Goal: Answer question/provide support

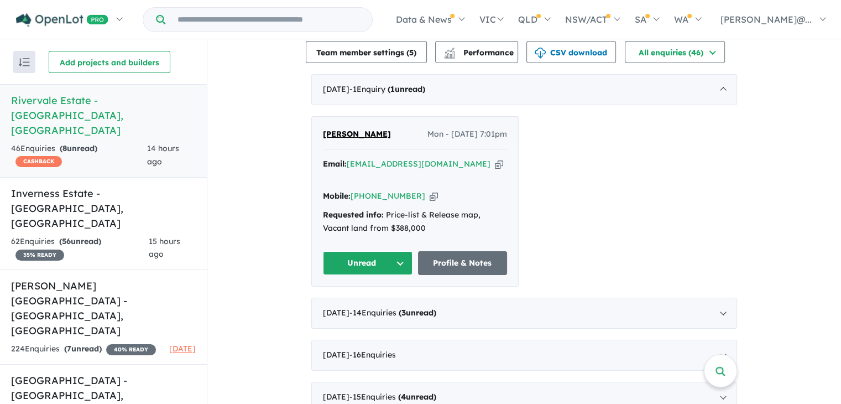
scroll to position [2, 0]
click at [398, 250] on button "Unread" at bounding box center [368, 262] width 90 height 24
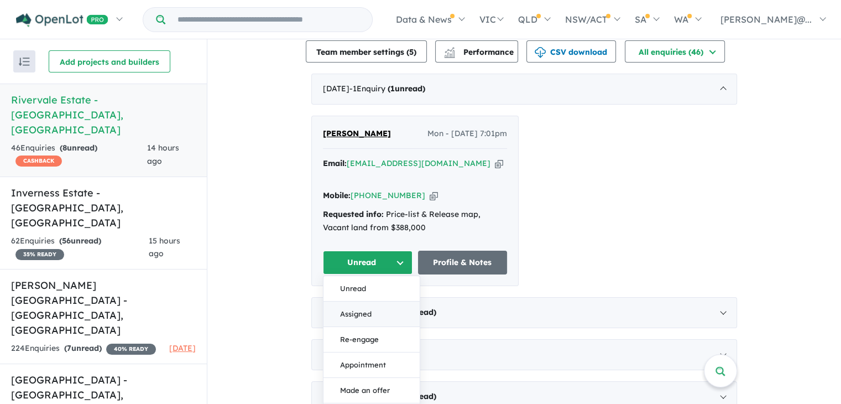
click at [373, 301] on button "Assigned" at bounding box center [371, 313] width 96 height 25
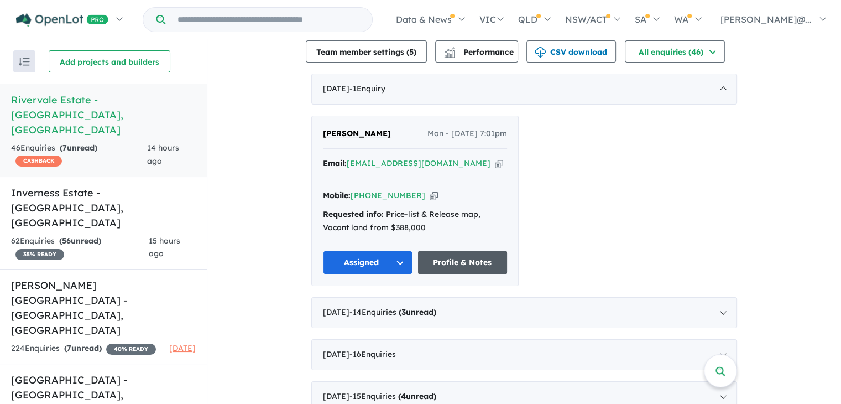
click at [481, 250] on link "Profile & Notes" at bounding box center [463, 262] width 90 height 24
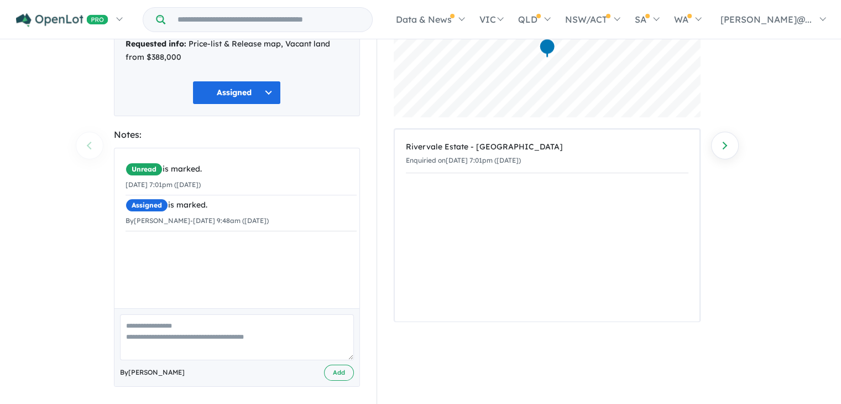
scroll to position [122, 0]
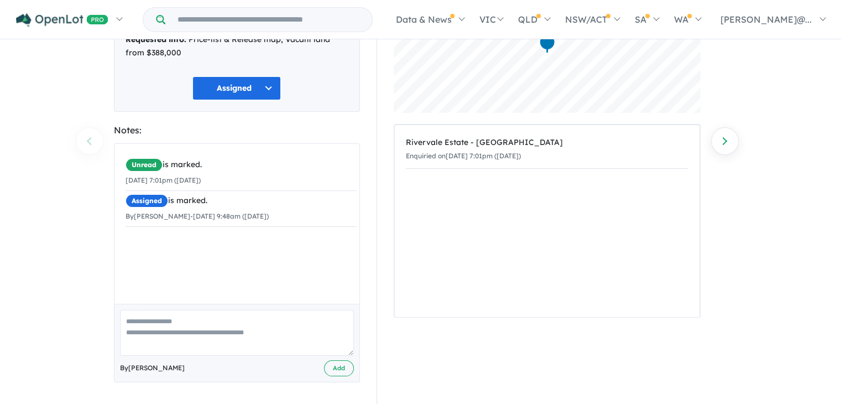
drag, startPoint x: 247, startPoint y: 350, endPoint x: 257, endPoint y: 357, distance: 12.3
click at [257, 357] on div "By [PERSON_NAME] Add" at bounding box center [236, 343] width 245 height 78
type textarea "**********"
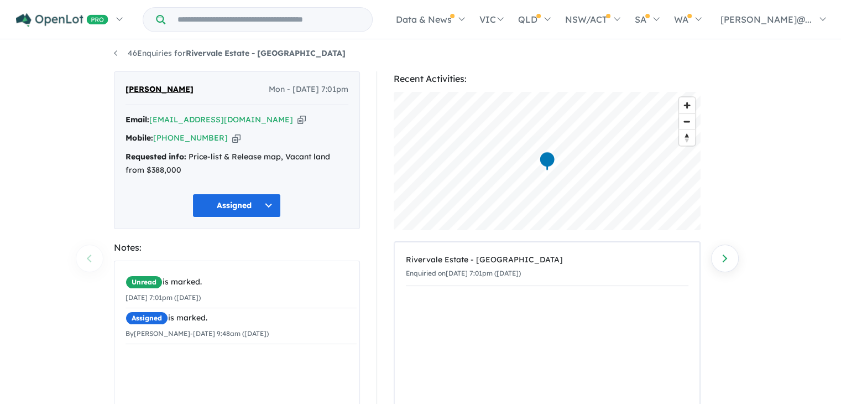
scroll to position [0, 0]
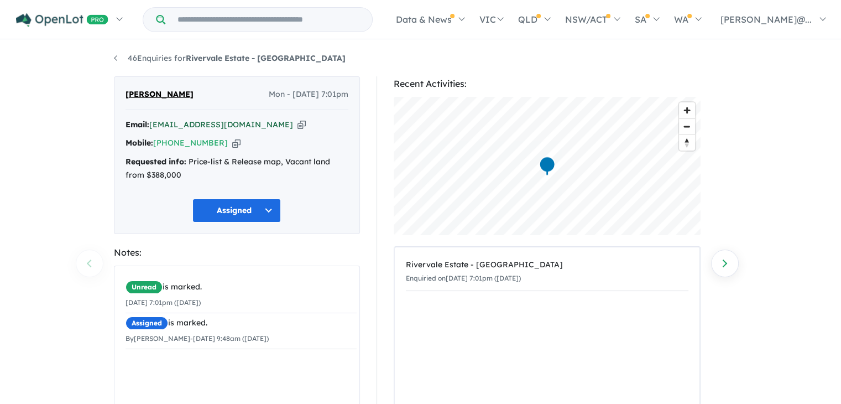
drag, startPoint x: 227, startPoint y: 118, endPoint x: 219, endPoint y: 124, distance: 9.8
